Goal: Navigation & Orientation: Find specific page/section

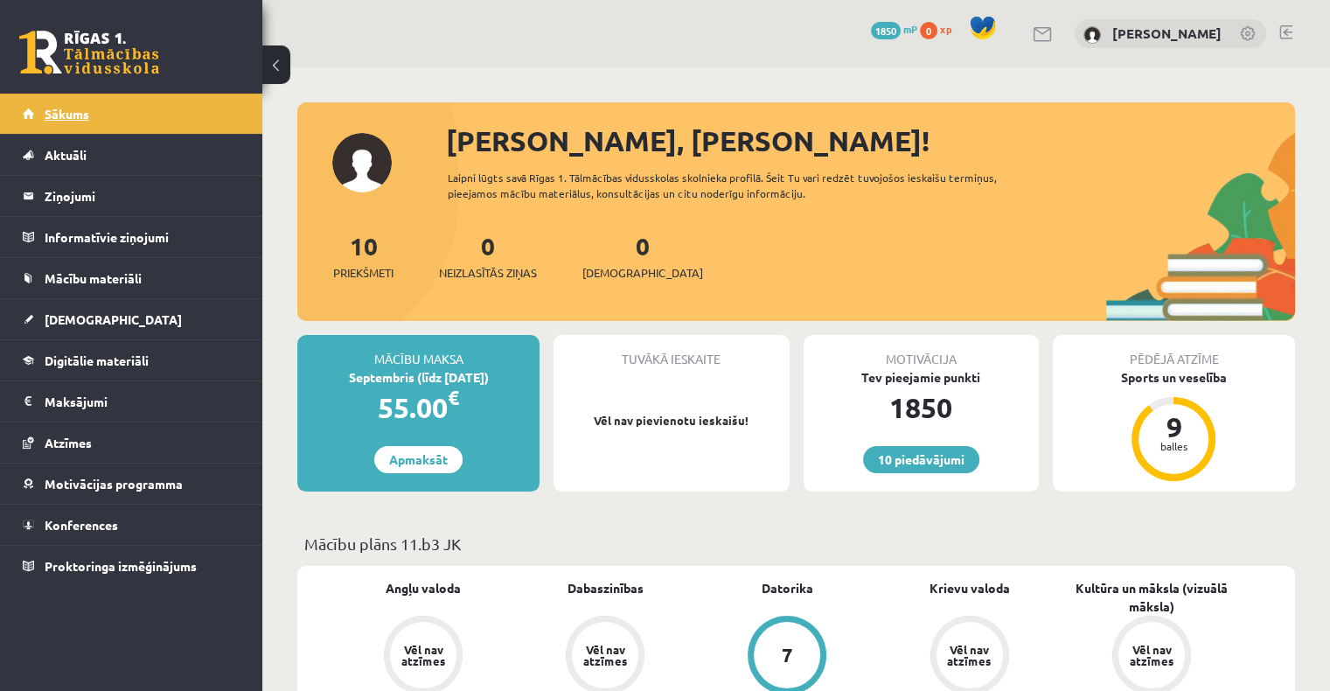
click at [164, 117] on link "Sākums" at bounding box center [132, 114] width 218 height 40
click at [63, 324] on span "[DEMOGRAPHIC_DATA]" at bounding box center [113, 319] width 137 height 16
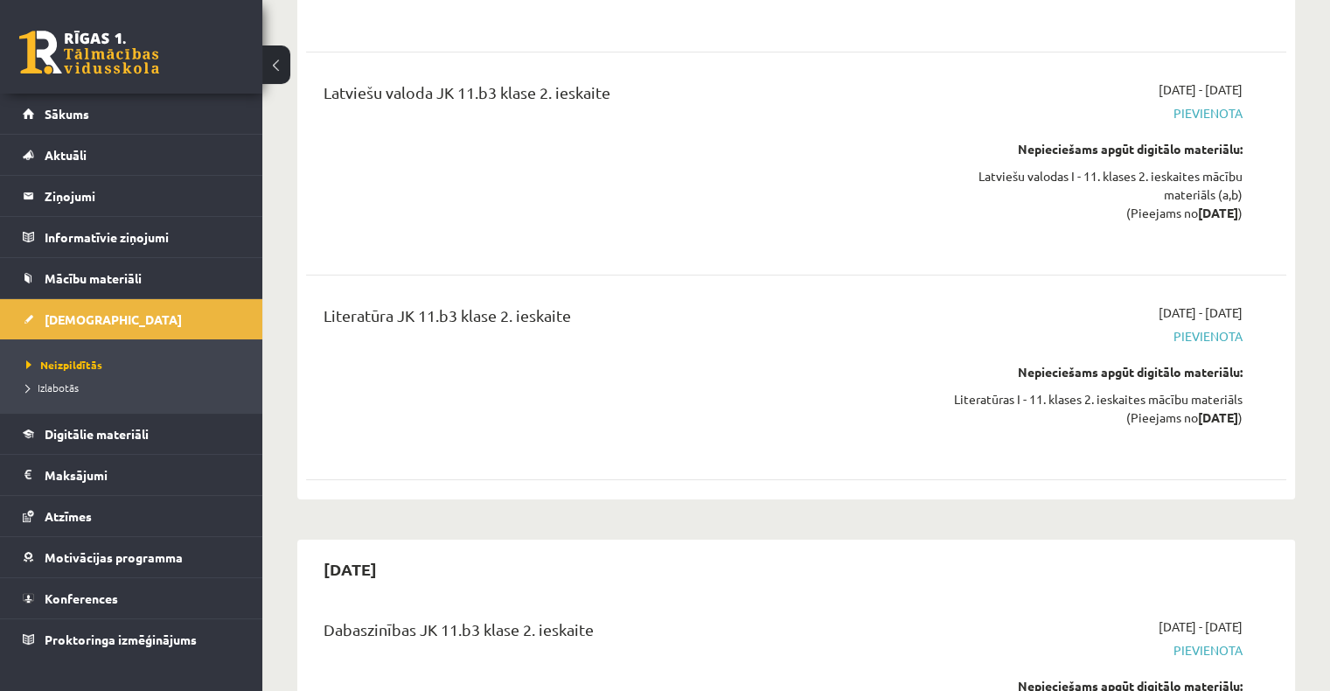
scroll to position [6385, 0]
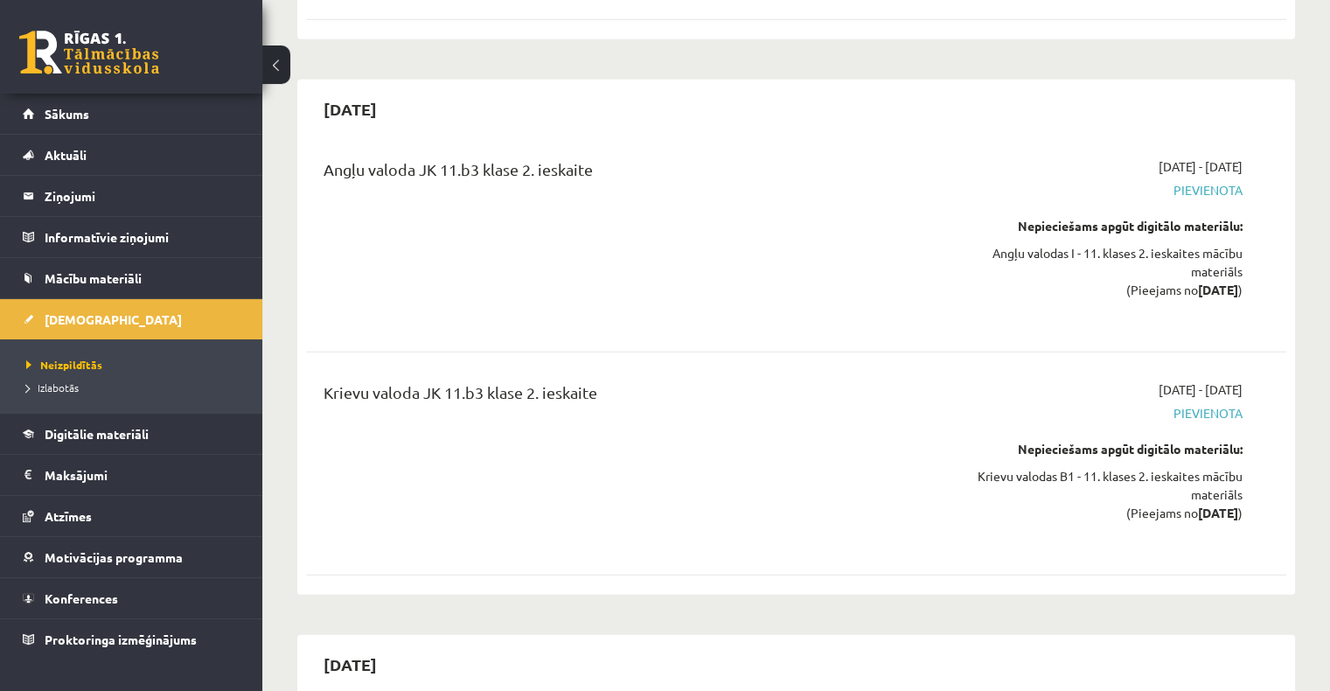
drag, startPoint x: 727, startPoint y: 446, endPoint x: 550, endPoint y: 465, distance: 177.7
click at [550, 465] on div "Krievu valoda JK 11.b3 klase 2. ieskaite" at bounding box center [626, 463] width 631 height 166
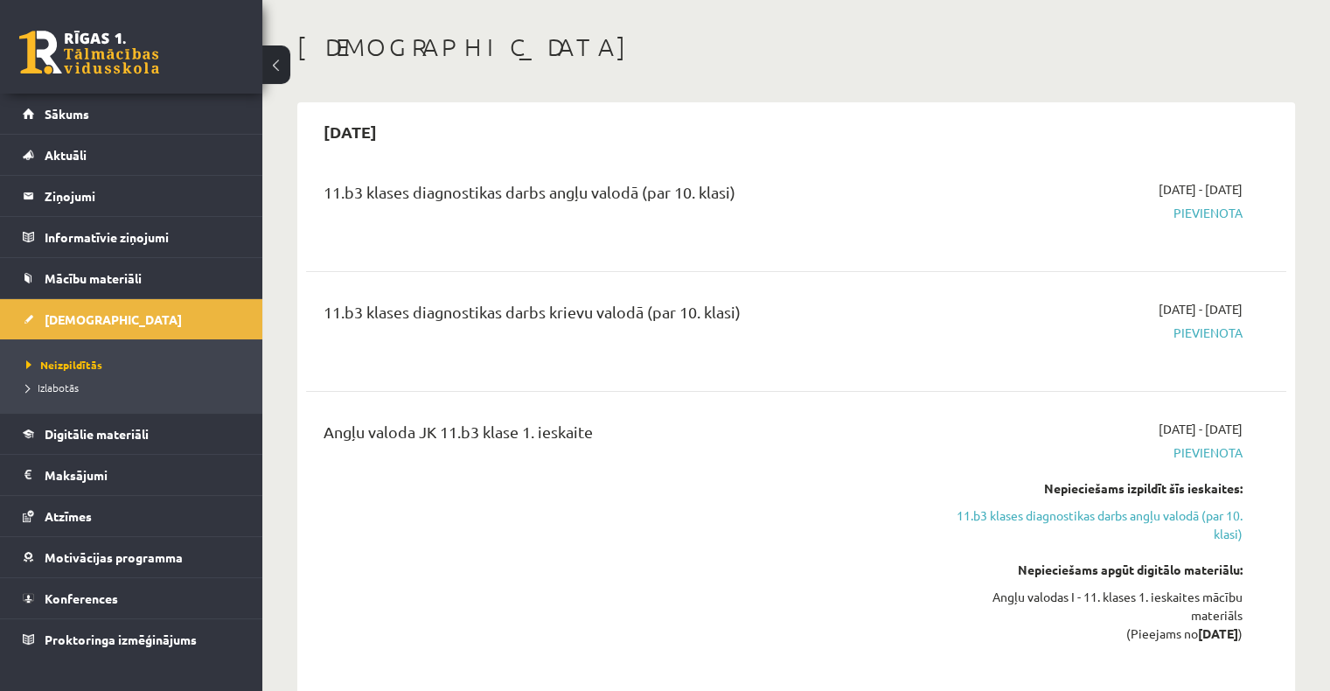
scroll to position [0, 0]
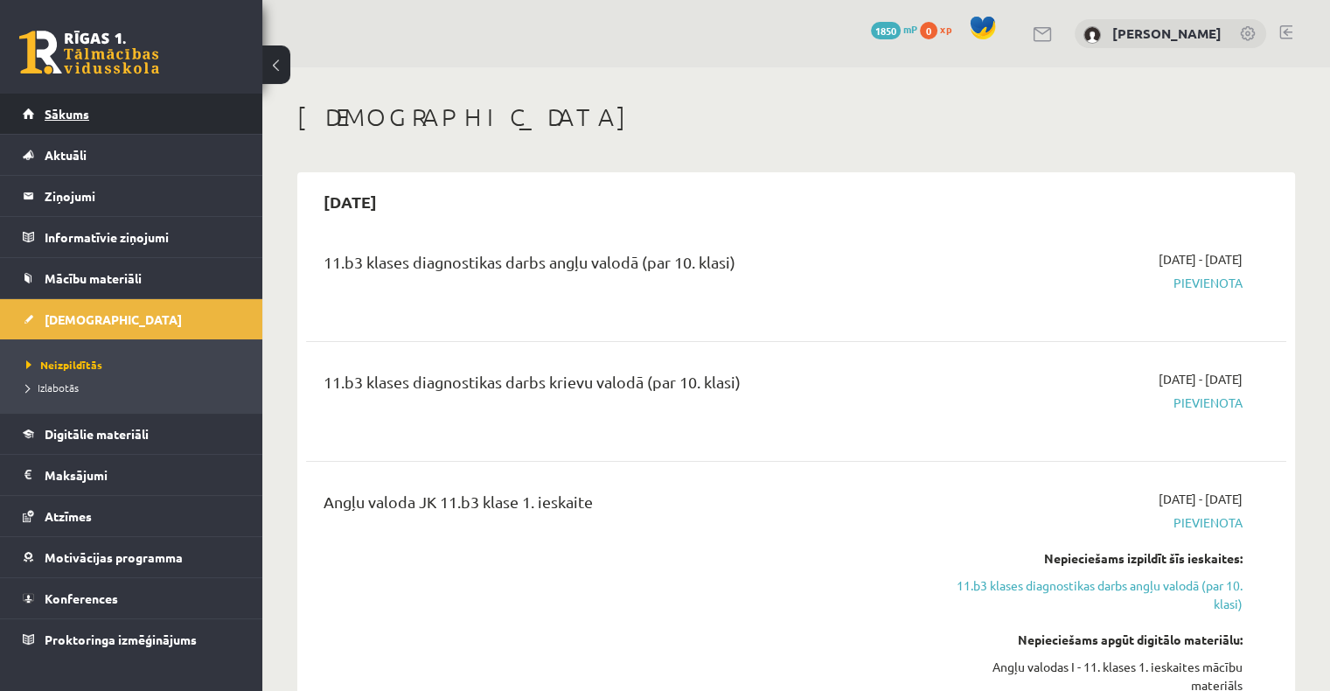
click at [63, 110] on span "Sākums" at bounding box center [67, 114] width 45 height 16
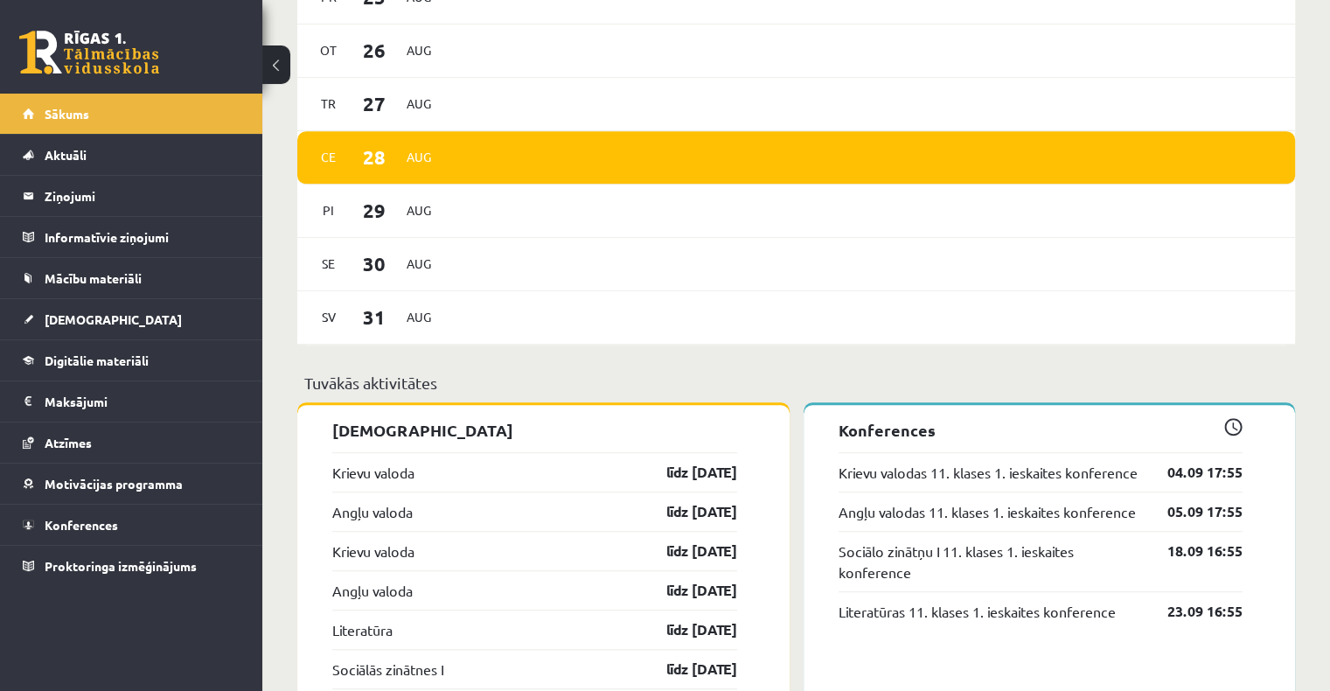
scroll to position [874, 0]
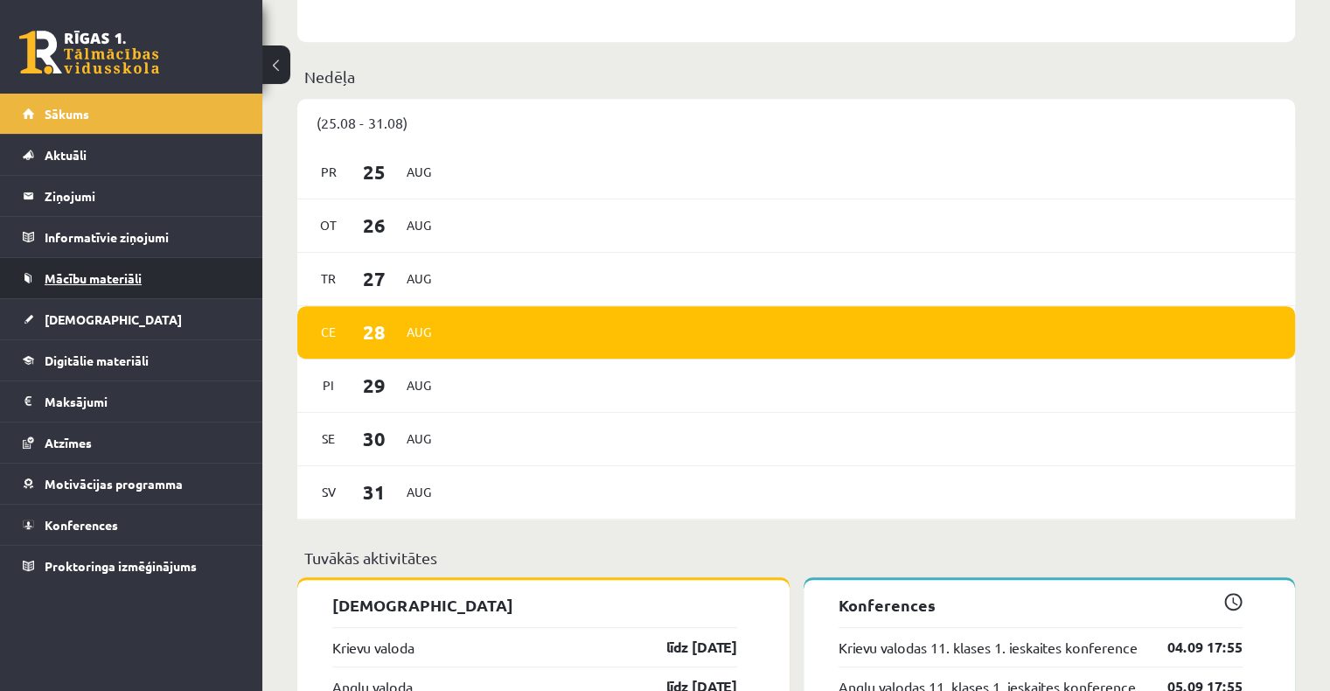
click at [115, 275] on span "Mācību materiāli" at bounding box center [93, 278] width 97 height 16
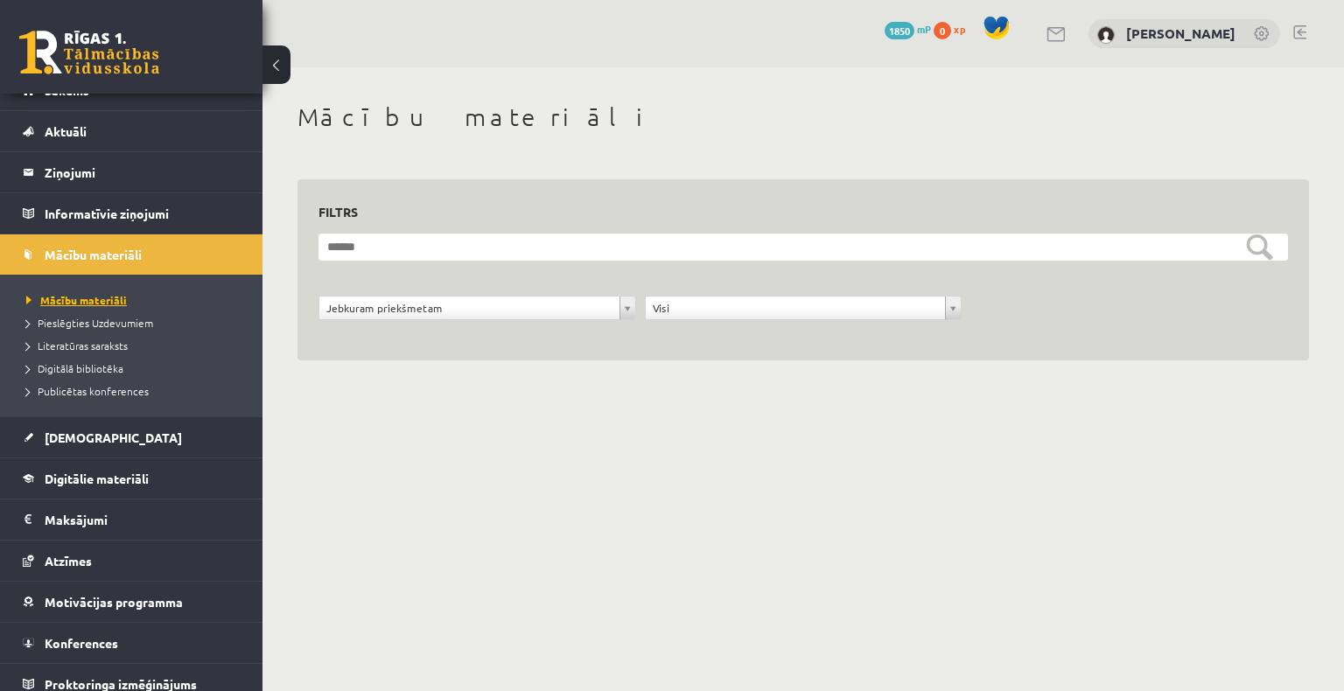
scroll to position [34, 0]
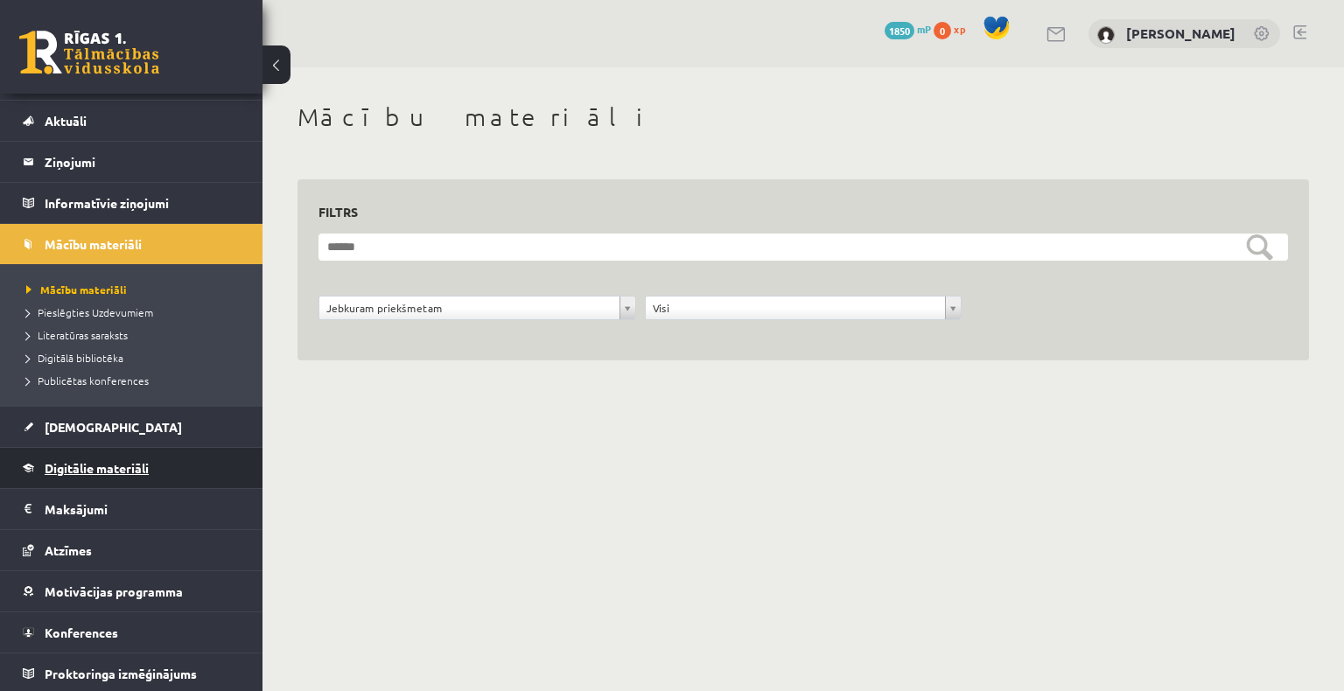
click at [89, 465] on span "Digitālie materiāli" at bounding box center [97, 468] width 104 height 16
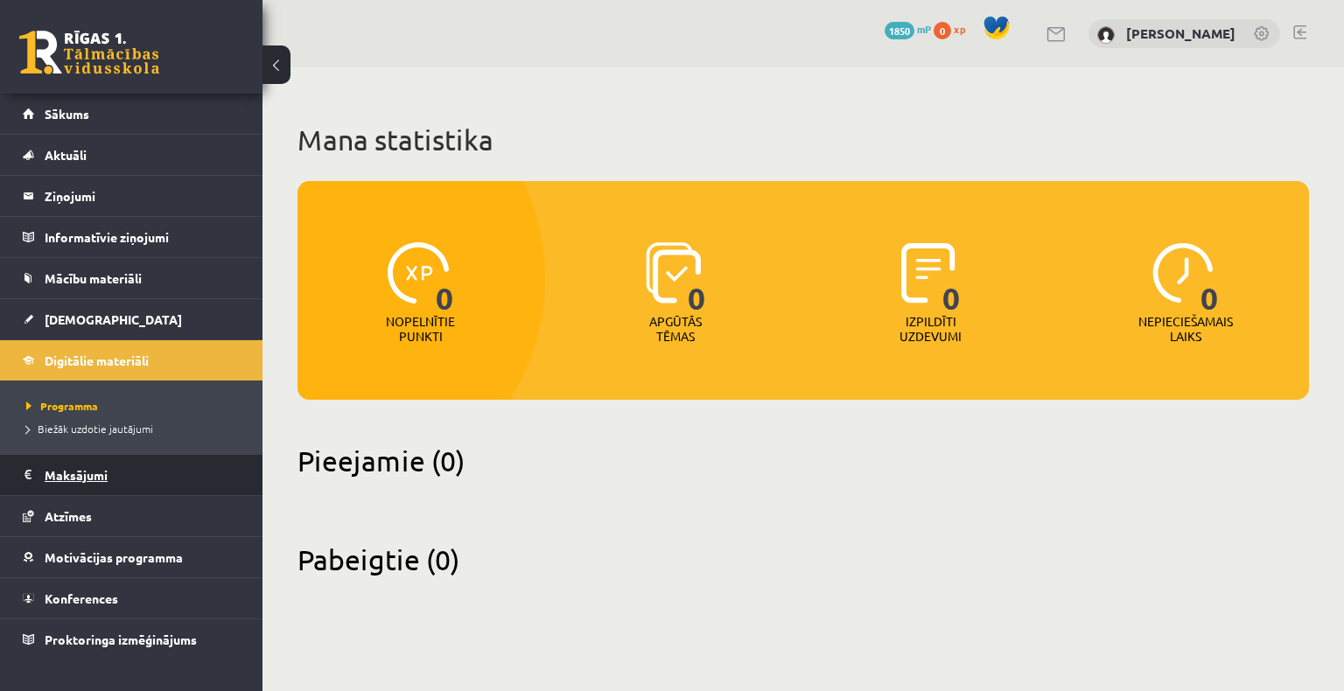
click at [149, 488] on legend "Maksājumi 0" at bounding box center [143, 475] width 196 height 40
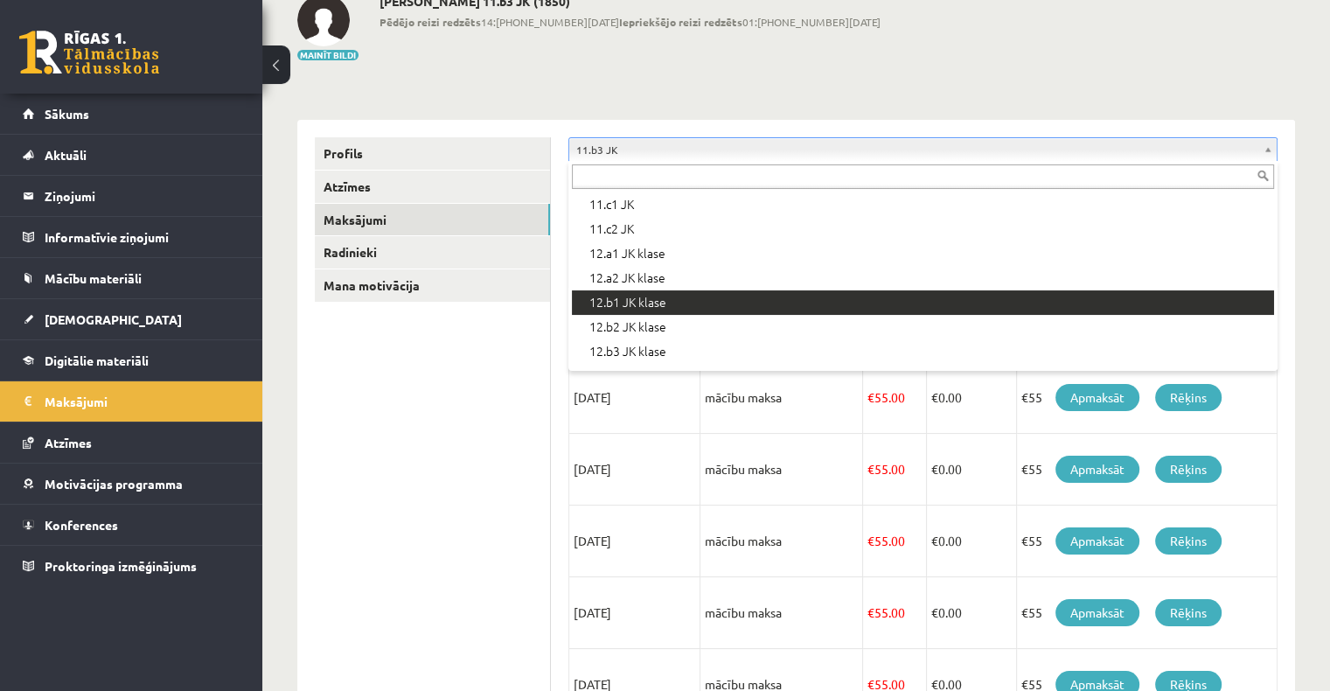
scroll to position [584, 0]
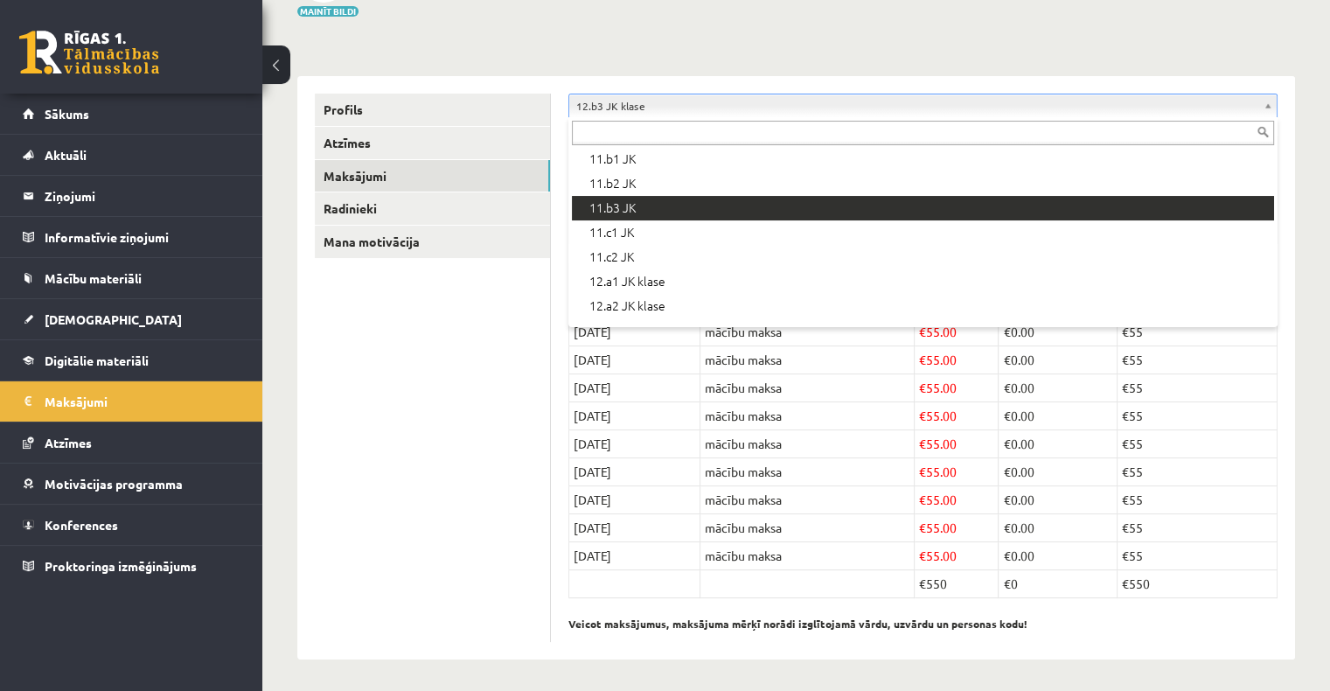
scroll to position [427, 0]
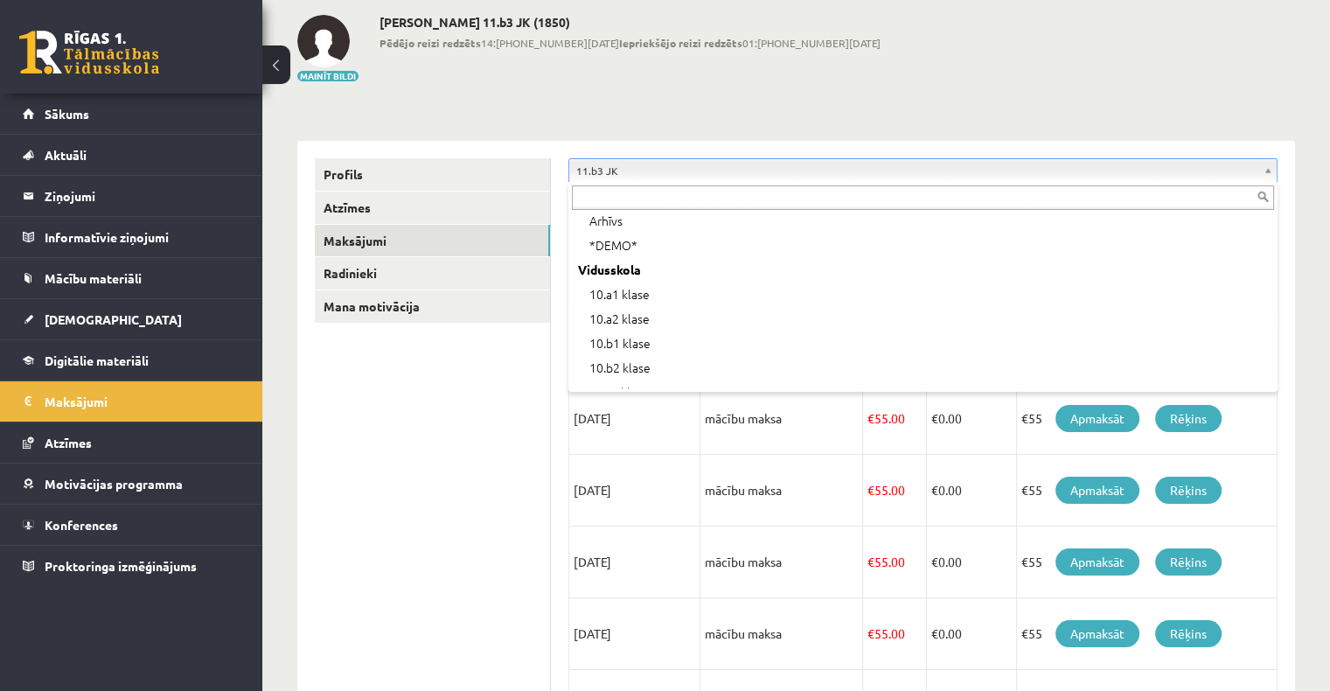
scroll to position [189, 0]
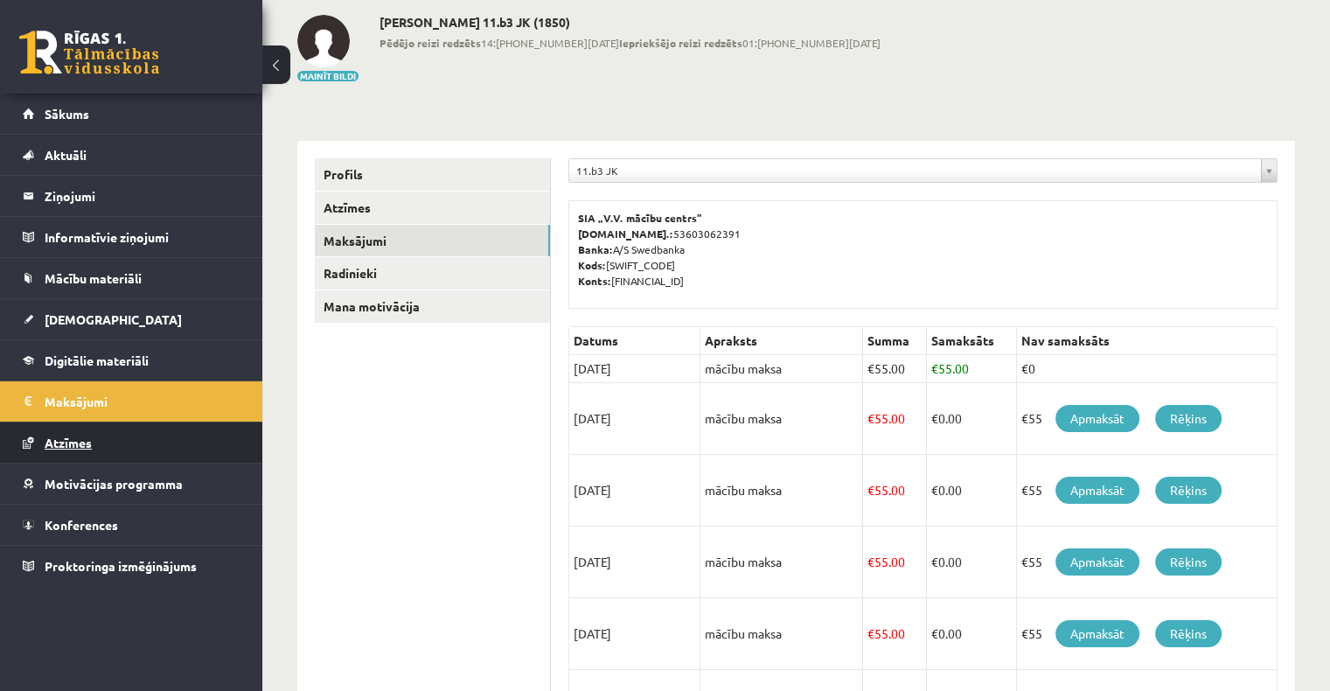
click at [113, 447] on link "Atzīmes" at bounding box center [132, 442] width 218 height 40
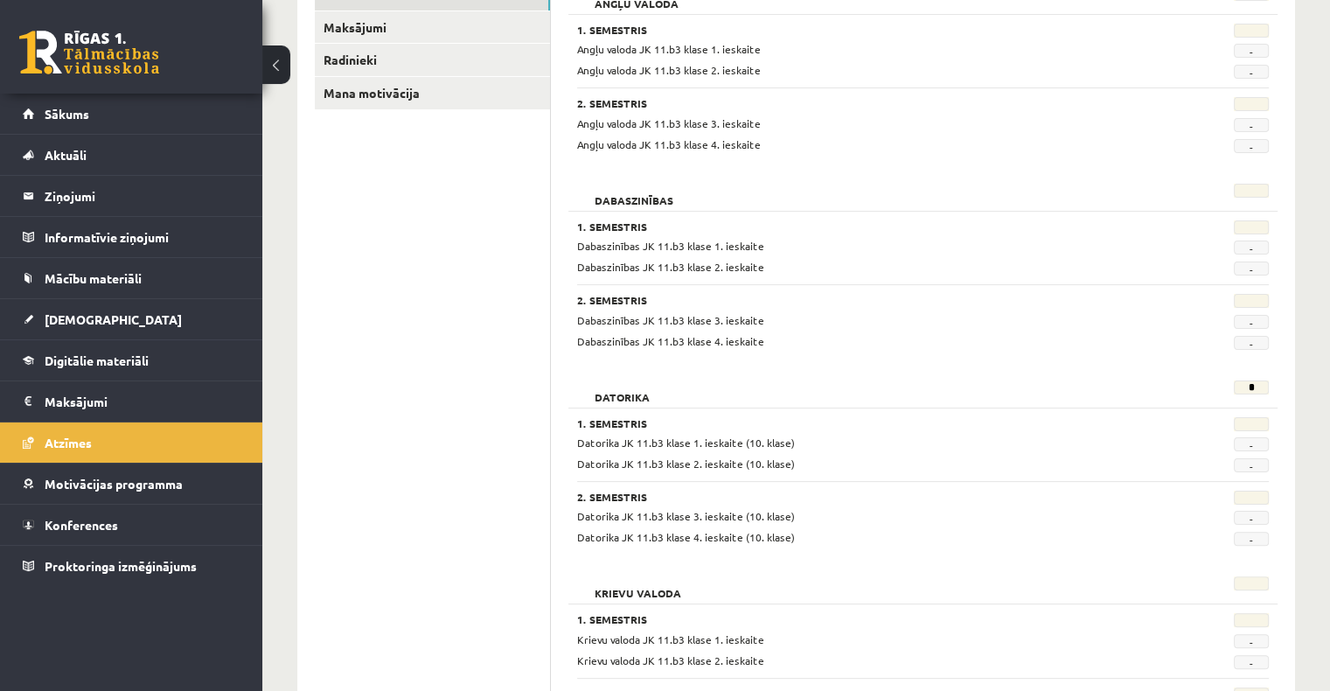
scroll to position [525, 0]
